Goal: Information Seeking & Learning: Check status

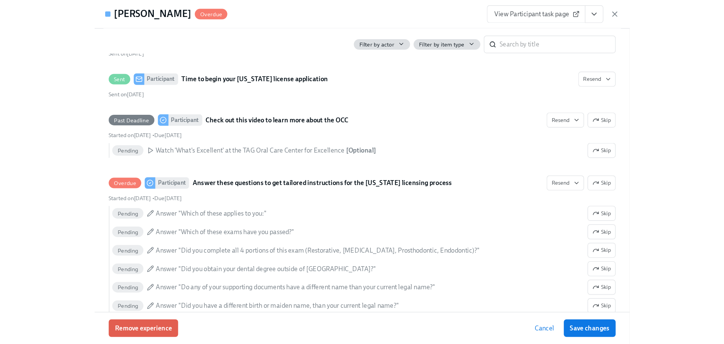
scroll to position [226, 0]
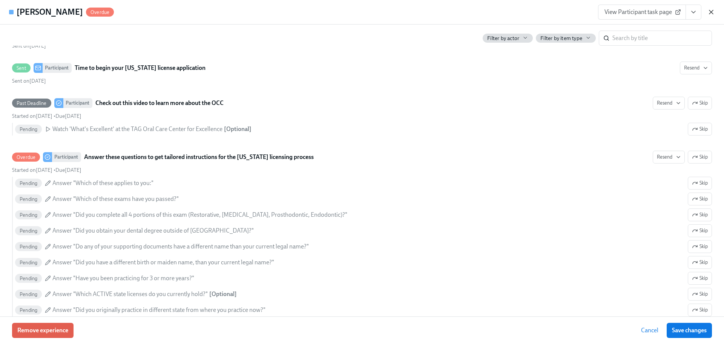
click at [712, 11] on icon "button" at bounding box center [711, 12] width 4 height 4
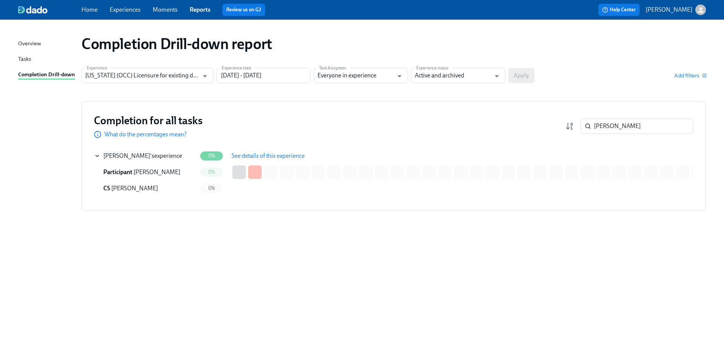
drag, startPoint x: 634, startPoint y: 131, endPoint x: 556, endPoint y: 123, distance: 78.9
click at [556, 123] on div "Completion for all tasks What do the percentages mean? [PERSON_NAME] ​" at bounding box center [394, 126] width 600 height 25
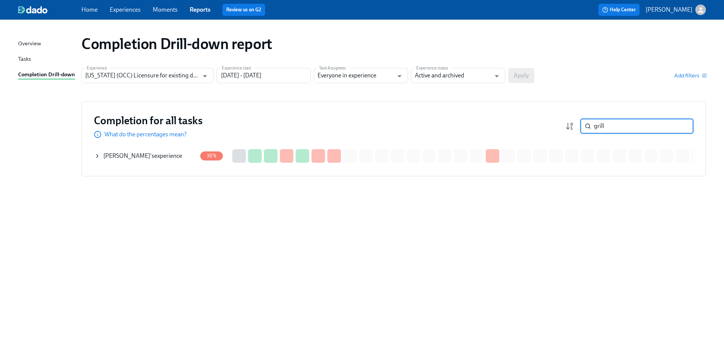
click at [159, 160] on div "[PERSON_NAME] 's experience" at bounding box center [145, 155] width 103 height 15
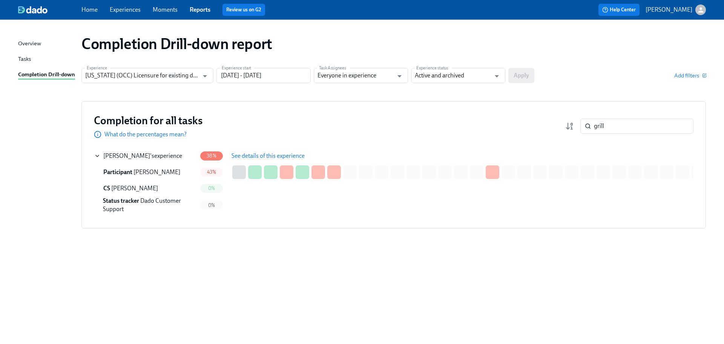
click at [272, 153] on span "See details of this experience" at bounding box center [268, 156] width 73 height 8
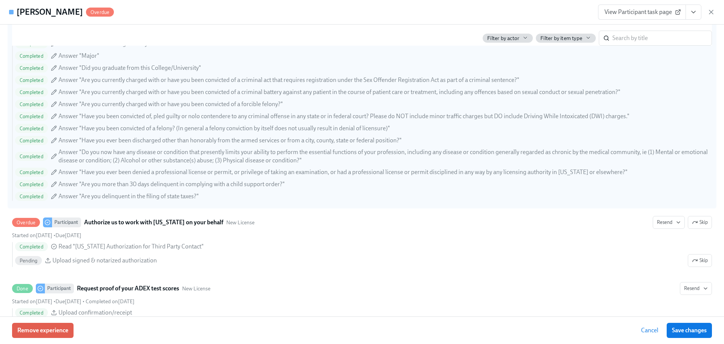
scroll to position [981, 0]
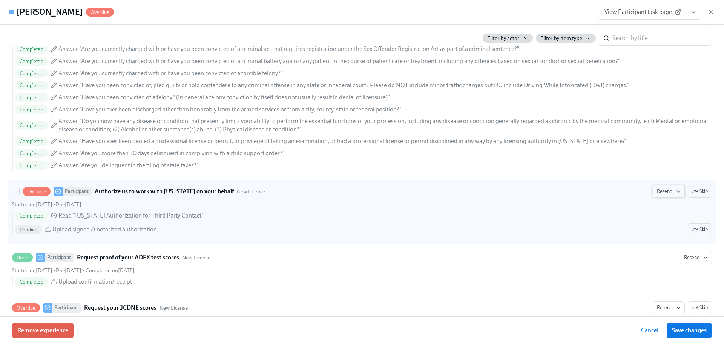
click at [657, 192] on span "Resend" at bounding box center [669, 191] width 24 height 8
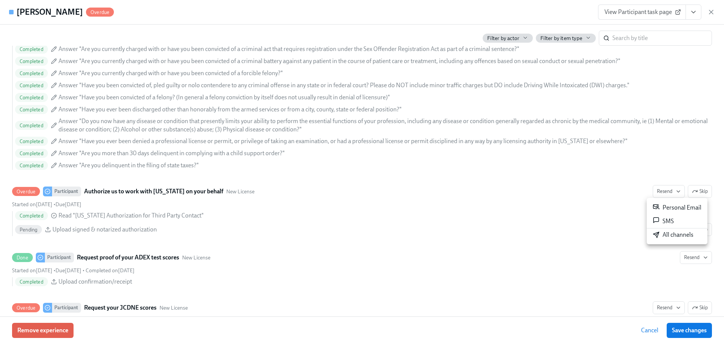
click at [661, 235] on div "All channels" at bounding box center [673, 234] width 41 height 8
click at [710, 11] on icon "button" at bounding box center [712, 12] width 8 height 8
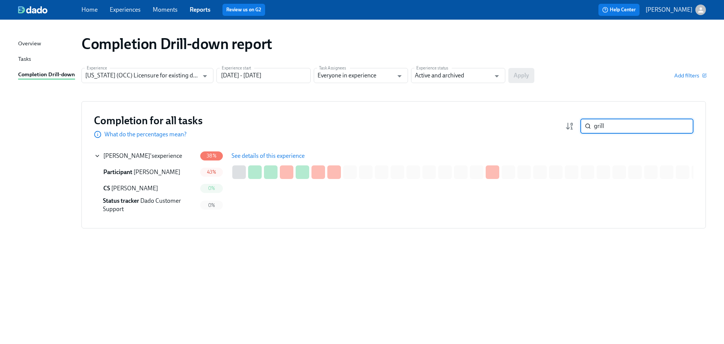
drag, startPoint x: 585, startPoint y: 121, endPoint x: 569, endPoint y: 120, distance: 15.9
click at [569, 120] on div "grill ​" at bounding box center [629, 125] width 128 height 15
paste input "[PERSON_NAME]"
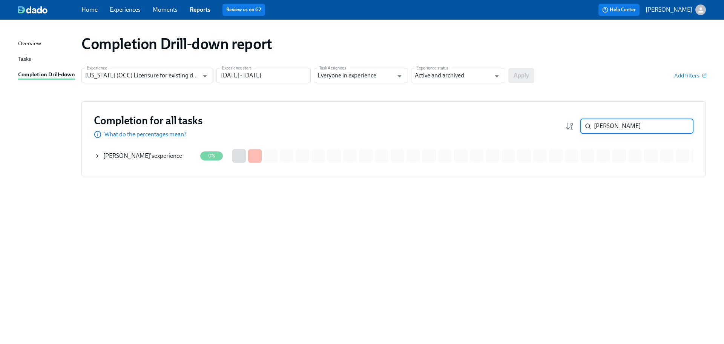
click at [156, 161] on div "[PERSON_NAME] 's experience" at bounding box center [145, 155] width 103 height 15
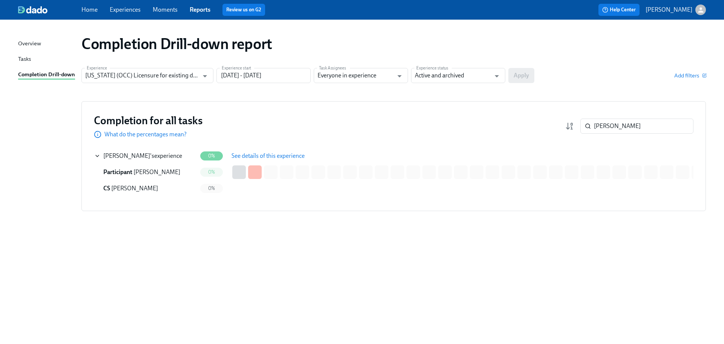
click at [239, 157] on span "See details of this experience" at bounding box center [268, 156] width 73 height 8
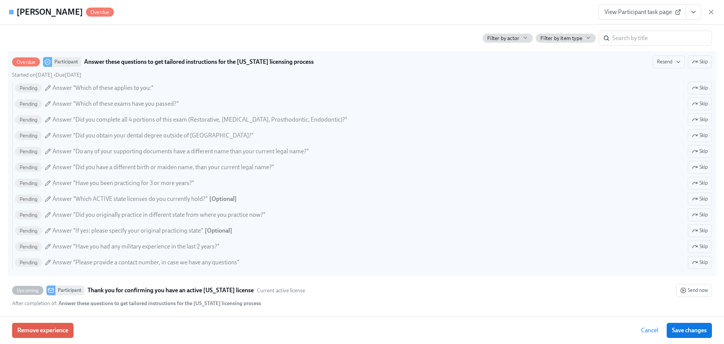
scroll to position [323, 0]
click at [664, 61] on span "Resend" at bounding box center [669, 61] width 24 height 8
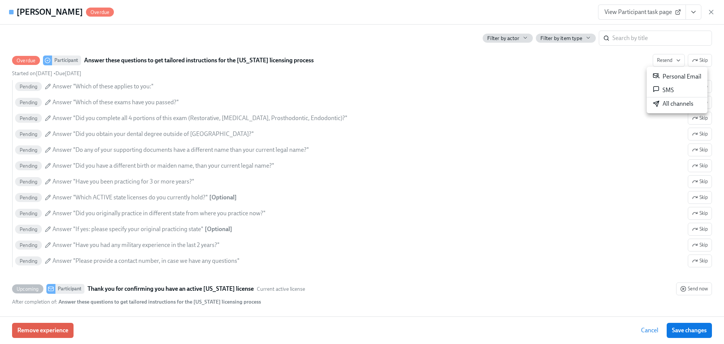
click at [673, 106] on div "All channels" at bounding box center [673, 104] width 41 height 8
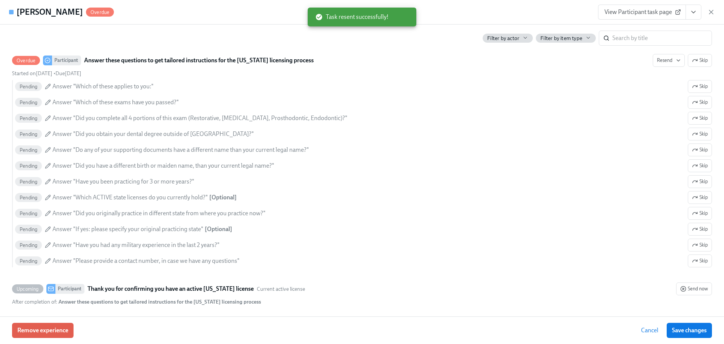
drag, startPoint x: 712, startPoint y: 10, endPoint x: 711, endPoint y: 14, distance: 4.6
click at [712, 9] on icon "button" at bounding box center [712, 12] width 8 height 8
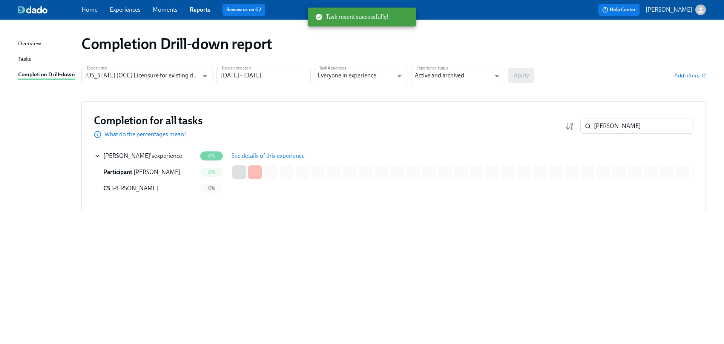
drag, startPoint x: 617, startPoint y: 135, endPoint x: 605, endPoint y: 134, distance: 12.5
click at [605, 134] on div "Completion for all tasks What do the percentages mean? [PERSON_NAME] ​" at bounding box center [394, 126] width 600 height 25
drag, startPoint x: 635, startPoint y: 126, endPoint x: 580, endPoint y: 124, distance: 55.1
click at [581, 123] on div "[PERSON_NAME] ​" at bounding box center [636, 125] width 113 height 15
paste input "ousa"
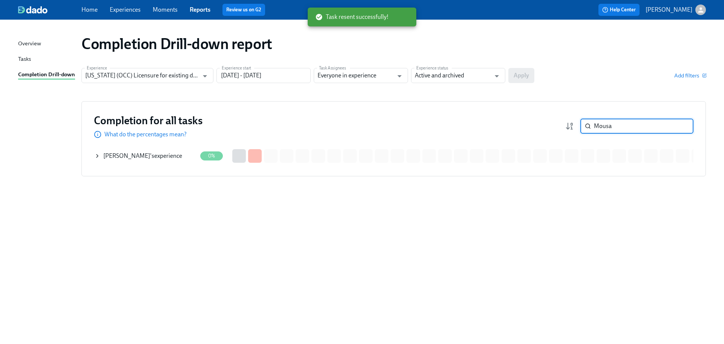
type input "Mousa"
click at [173, 154] on div "[PERSON_NAME] 's experience" at bounding box center [142, 156] width 79 height 8
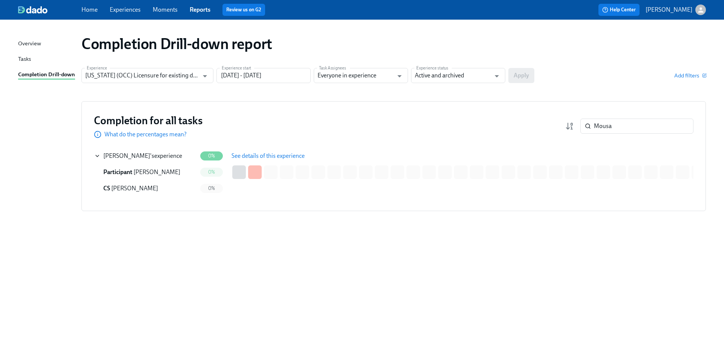
click at [257, 153] on span "See details of this experience" at bounding box center [268, 156] width 73 height 8
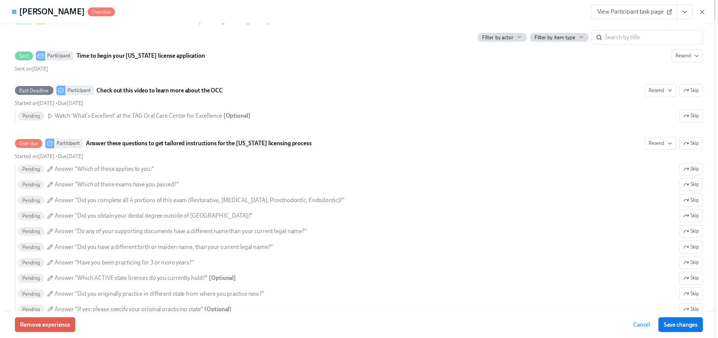
scroll to position [325, 0]
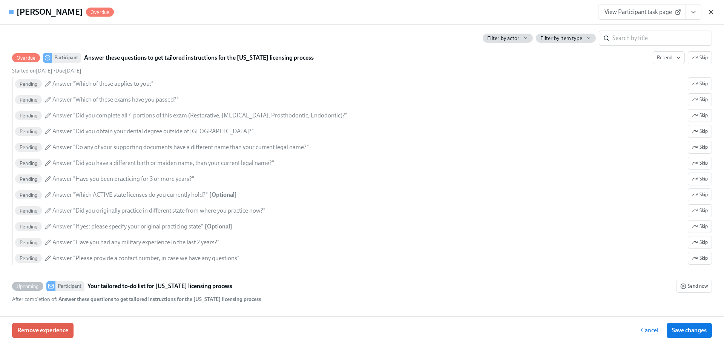
click at [711, 11] on icon "button" at bounding box center [712, 12] width 8 height 8
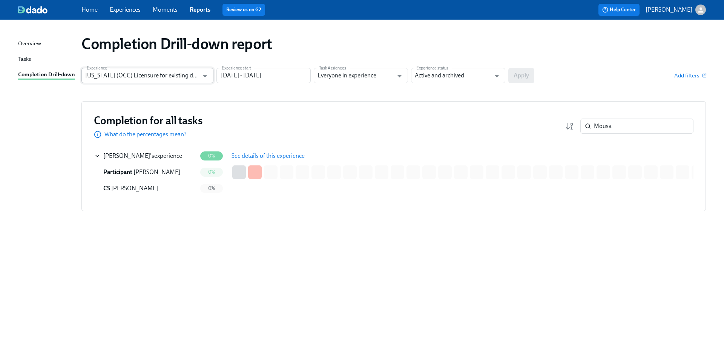
click at [182, 81] on input "[US_STATE] (OCC) Licensure for existing doctors" at bounding box center [142, 75] width 114 height 15
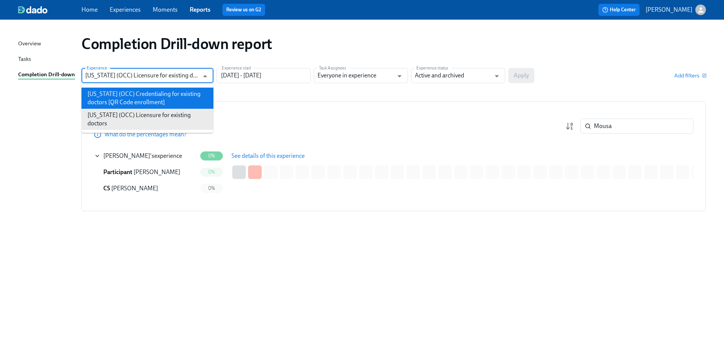
click at [175, 95] on li "[US_STATE] (OCC) Credentialing for existing doctors [QR Code enrollment]" at bounding box center [147, 98] width 132 height 21
type input "[US_STATE] (OCC) Credentialing for existing doctors [QR Code enrollment]"
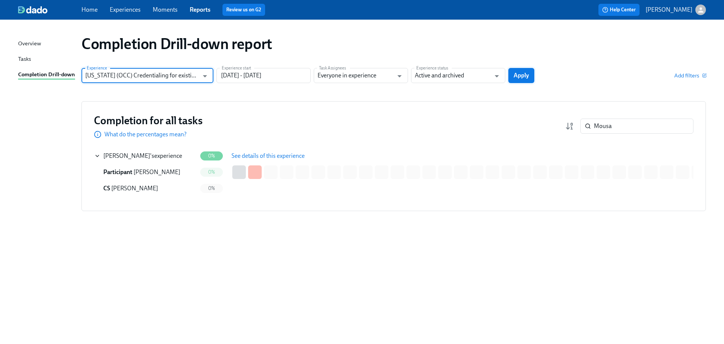
click at [526, 72] on span "Apply" at bounding box center [521, 76] width 15 height 8
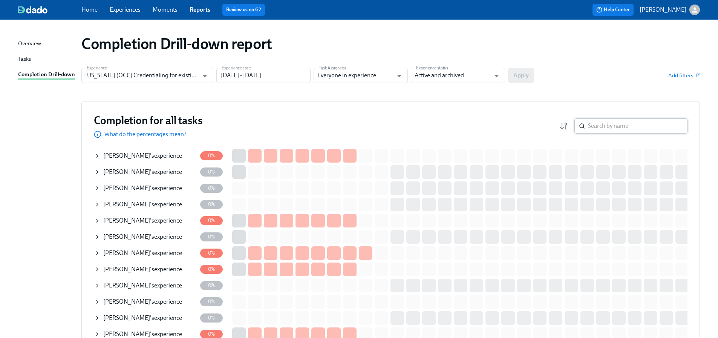
click at [609, 127] on input "search" at bounding box center [638, 125] width 100 height 15
paste input "Official Transcripts - Please send them to me electronically. They are required…"
type input "Official Transcripts - Please send them to me electronically. They are required…"
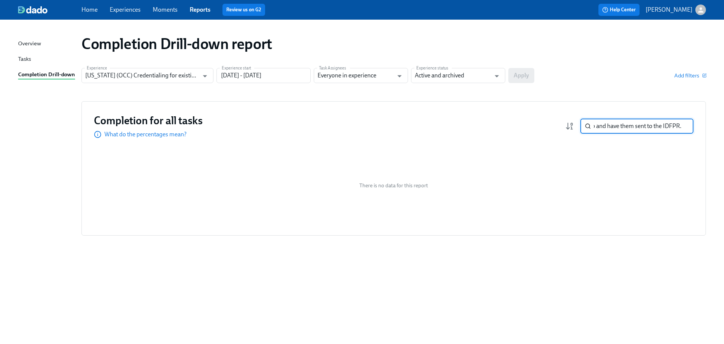
drag, startPoint x: 680, startPoint y: 126, endPoint x: 671, endPoint y: 130, distance: 10.0
click at [680, 126] on input "Official Transcripts - Please send them to me electronically. They are required…" at bounding box center [644, 125] width 100 height 15
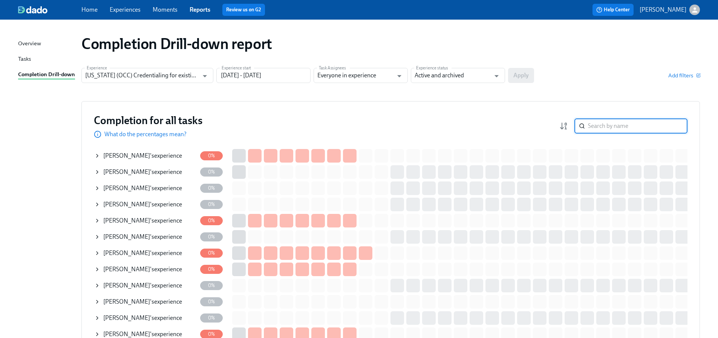
click at [661, 127] on input "search" at bounding box center [638, 125] width 100 height 15
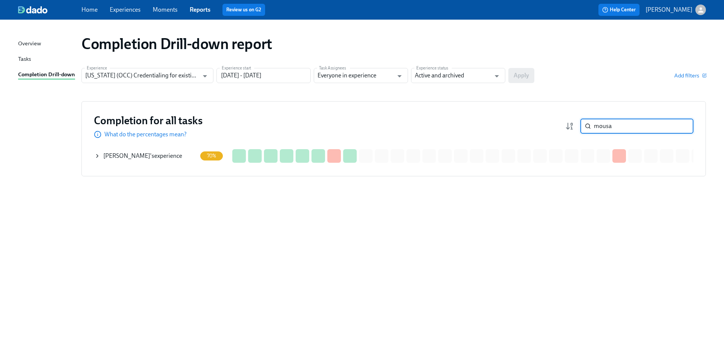
click at [148, 157] on div "[PERSON_NAME] 's experience" at bounding box center [142, 156] width 79 height 8
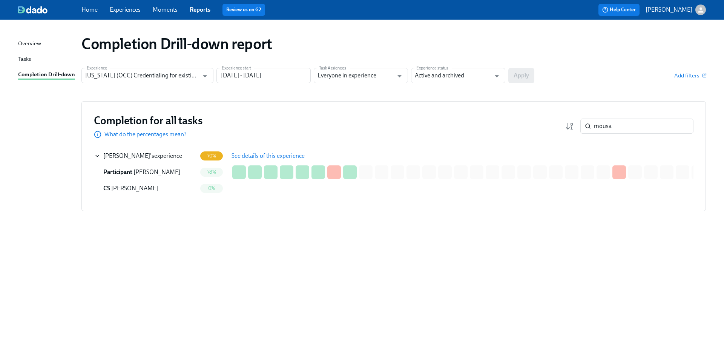
click at [268, 156] on span "See details of this experience" at bounding box center [268, 156] width 73 height 8
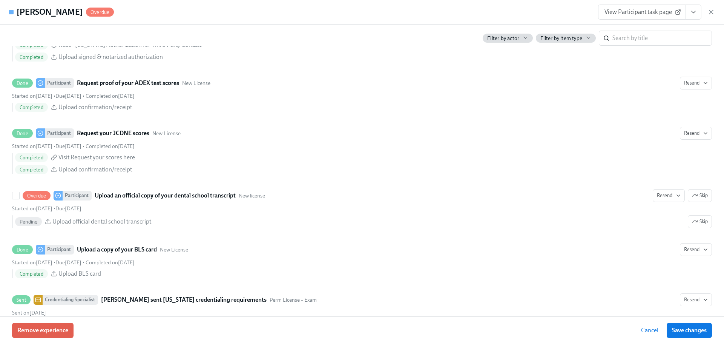
scroll to position [983, 0]
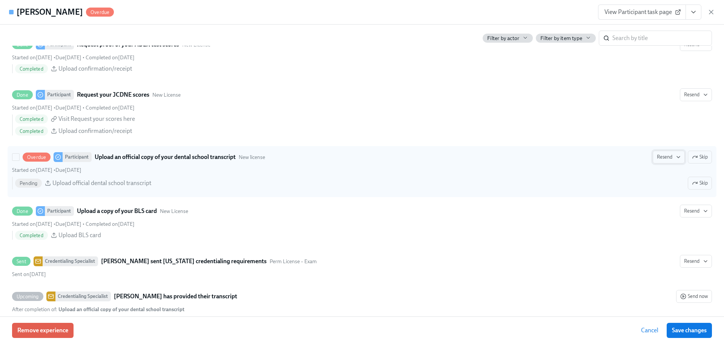
click at [661, 159] on span "Resend" at bounding box center [669, 157] width 24 height 8
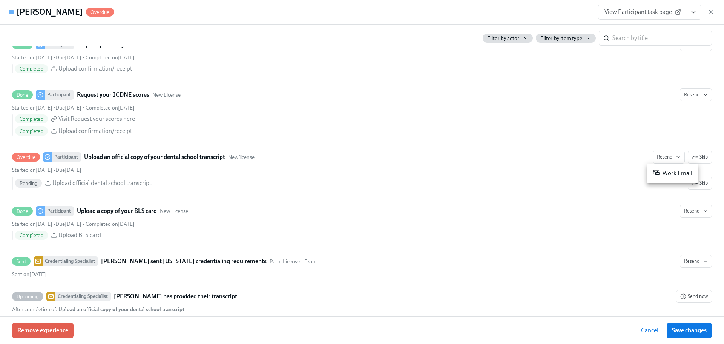
click at [671, 177] on div "Work Email" at bounding box center [673, 173] width 40 height 9
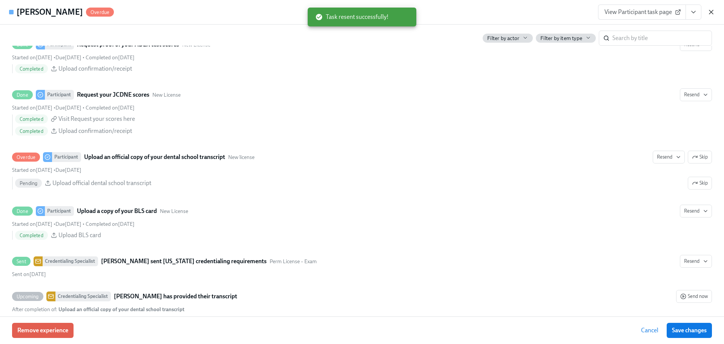
click at [710, 14] on icon "button" at bounding box center [711, 12] width 4 height 4
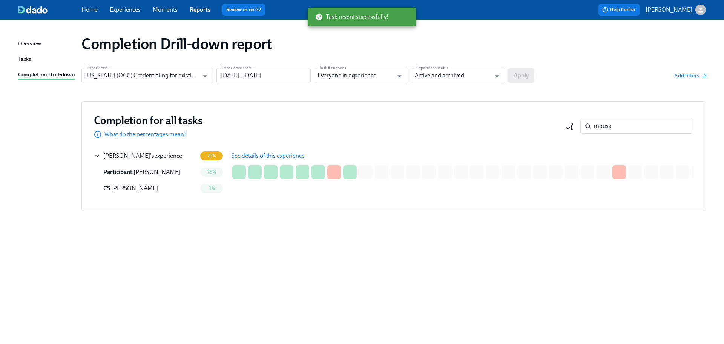
drag, startPoint x: 602, startPoint y: 128, endPoint x: 571, endPoint y: 128, distance: 30.9
click at [571, 128] on div "mousa ​" at bounding box center [629, 125] width 128 height 15
paste input "Olayeye"
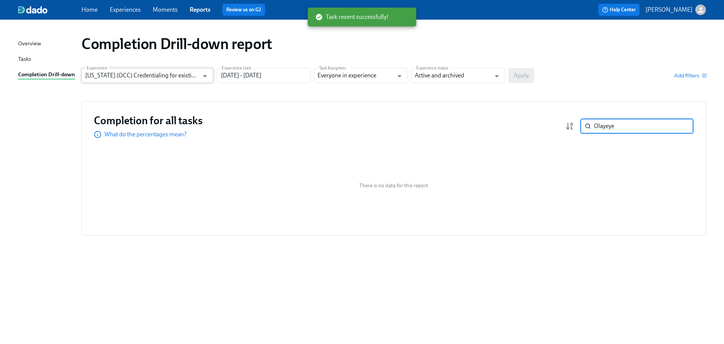
type input "Olayeye"
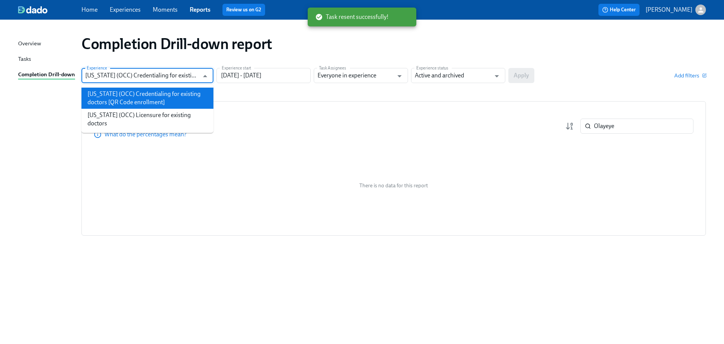
click at [188, 82] on input "[US_STATE] (OCC) Credentialing for existing doctors [QR Code enrollment]" at bounding box center [142, 75] width 114 height 15
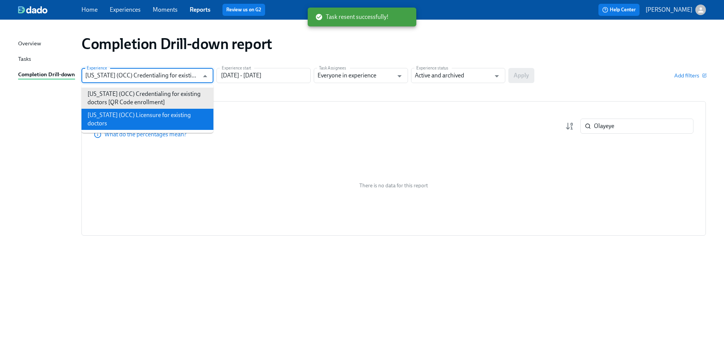
click at [177, 113] on li "[US_STATE] (OCC) Licensure for existing doctors" at bounding box center [147, 119] width 132 height 21
type input "[US_STATE] (OCC) Licensure for existing doctors"
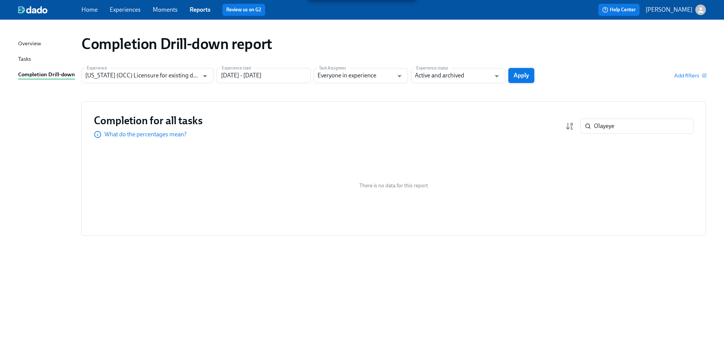
click at [524, 73] on span "Apply" at bounding box center [521, 76] width 15 height 8
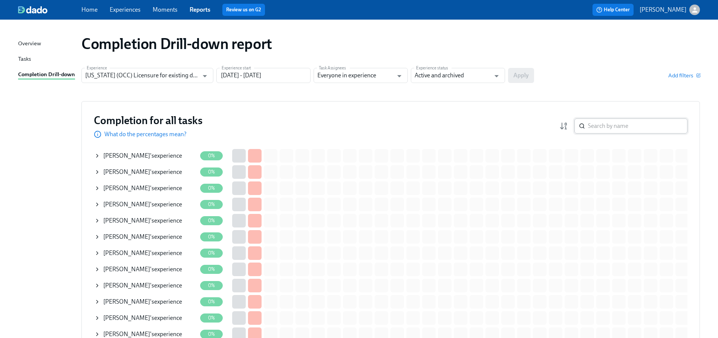
click at [621, 127] on input "search" at bounding box center [638, 125] width 100 height 15
paste input "Olayeye"
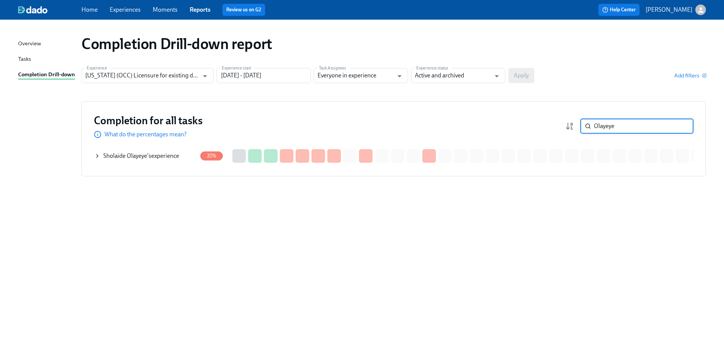
click at [165, 158] on div "Sholaide [PERSON_NAME] 's experience" at bounding box center [141, 156] width 76 height 8
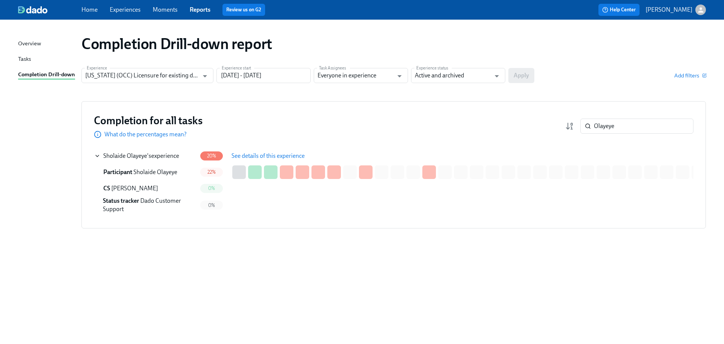
click at [267, 155] on span "See details of this experience" at bounding box center [268, 156] width 73 height 8
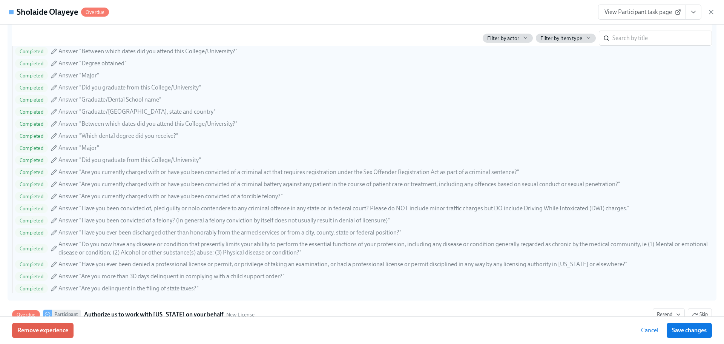
scroll to position [981, 0]
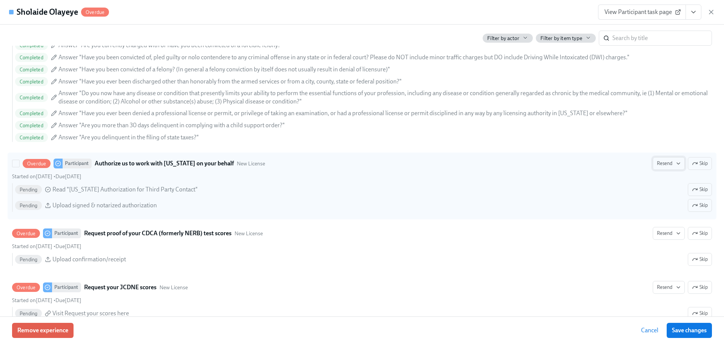
click at [669, 163] on span "Resend" at bounding box center [669, 164] width 24 height 8
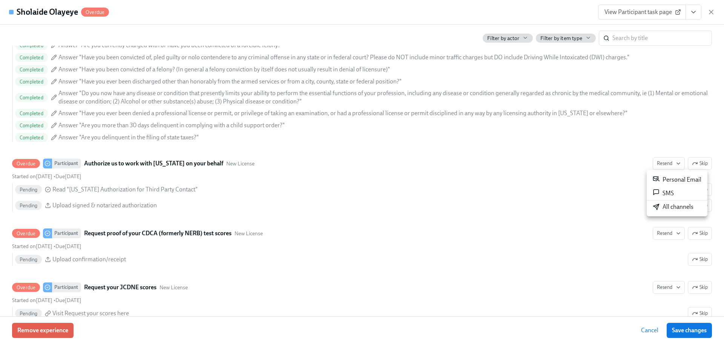
click at [678, 205] on div "All channels" at bounding box center [673, 207] width 41 height 8
click at [713, 12] on icon "button" at bounding box center [712, 12] width 8 height 8
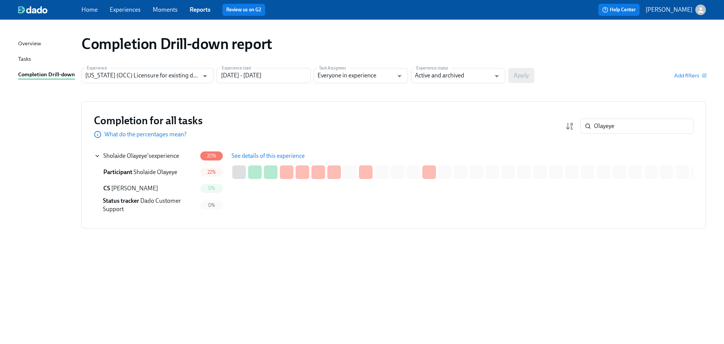
click at [628, 331] on div "Overview Tasks Completion Drill-down Completion Drill-down report Experience [U…" at bounding box center [362, 182] width 724 height 324
drag, startPoint x: 635, startPoint y: 128, endPoint x: 565, endPoint y: 119, distance: 70.4
click at [566, 118] on div "Olayeye ​" at bounding box center [629, 125] width 128 height 15
paste input "Kashyap"
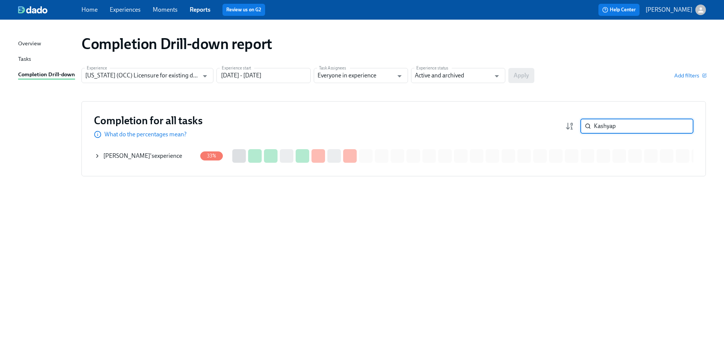
type input "Kashyap"
click at [157, 157] on div "[PERSON_NAME] 's experience" at bounding box center [142, 156] width 79 height 8
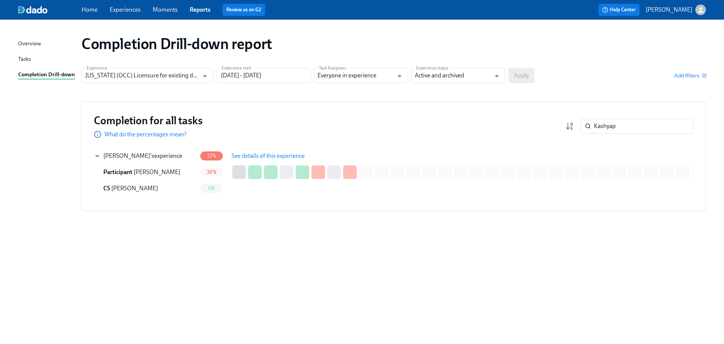
click at [250, 154] on span "See details of this experience" at bounding box center [268, 156] width 73 height 8
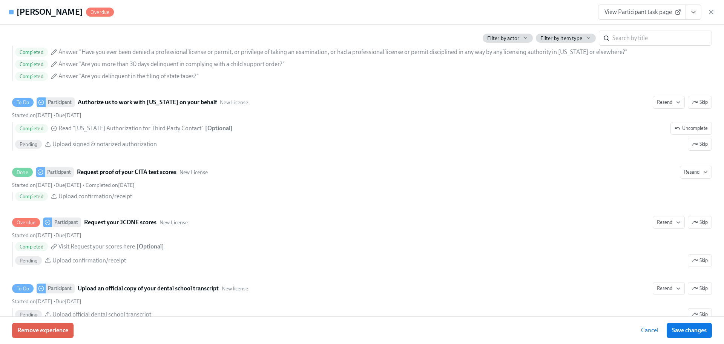
scroll to position [1169, 0]
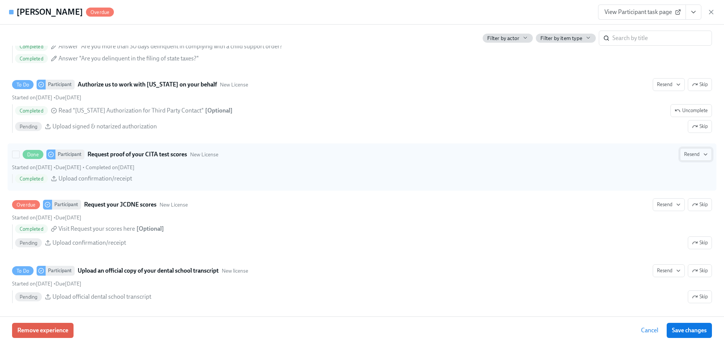
click at [703, 157] on icon "button" at bounding box center [706, 154] width 6 height 6
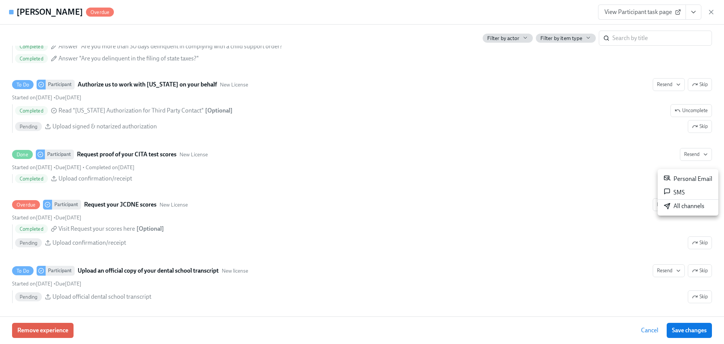
click at [670, 96] on div at bounding box center [362, 172] width 724 height 344
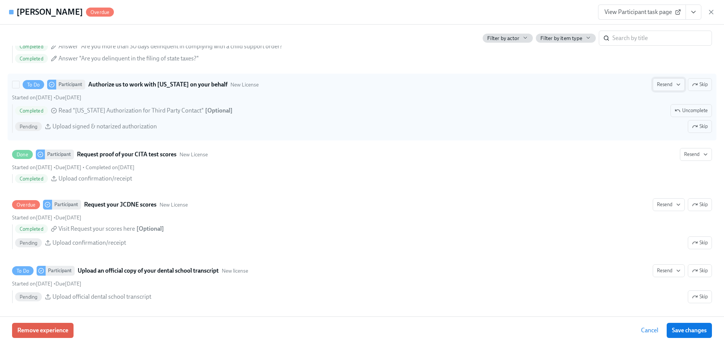
click at [675, 88] on icon "button" at bounding box center [678, 84] width 6 height 6
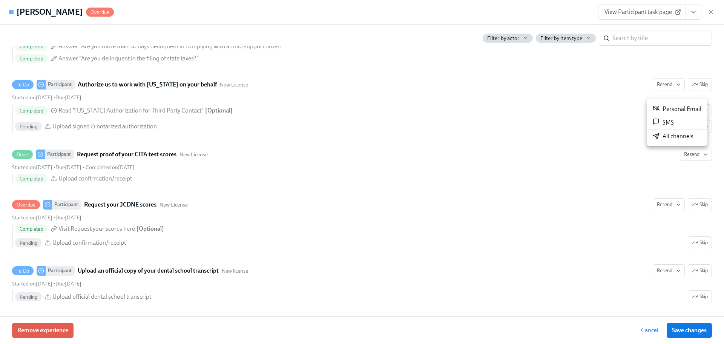
click at [664, 138] on div "All channels" at bounding box center [673, 136] width 41 height 8
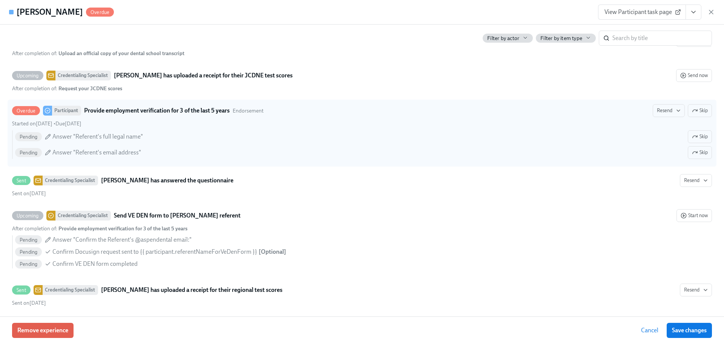
scroll to position [1589, 0]
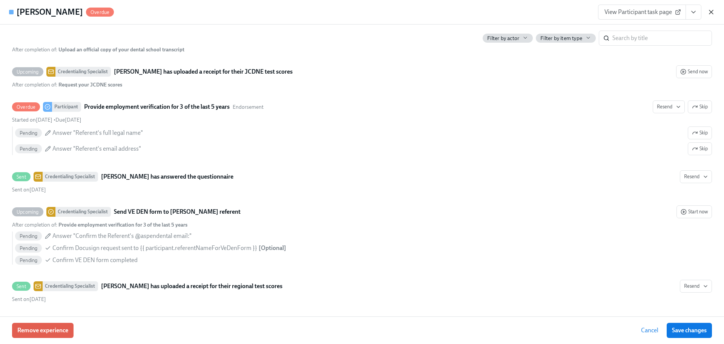
click at [712, 9] on icon "button" at bounding box center [712, 12] width 8 height 8
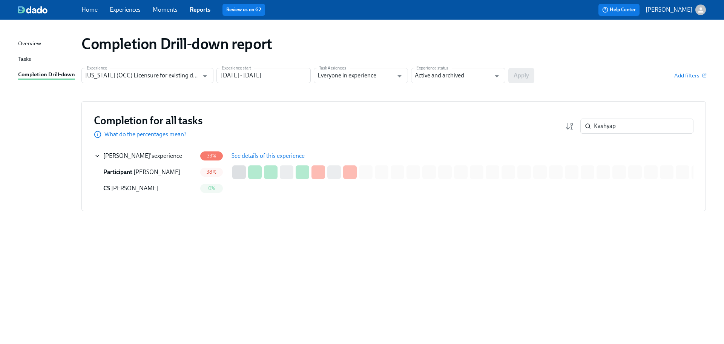
click at [597, 250] on div "Completion Drill-down report Experience [US_STATE] (OCC) Licensure for existing…" at bounding box center [362, 177] width 688 height 297
click at [298, 267] on div "Completion Drill-down report Experience [US_STATE] (OCC) Licensure for existing…" at bounding box center [362, 177] width 688 height 297
click at [467, 272] on div "Completion Drill-down report Experience [US_STATE] (OCC) Licensure for existing…" at bounding box center [362, 177] width 688 height 297
